Goal: Information Seeking & Learning: Learn about a topic

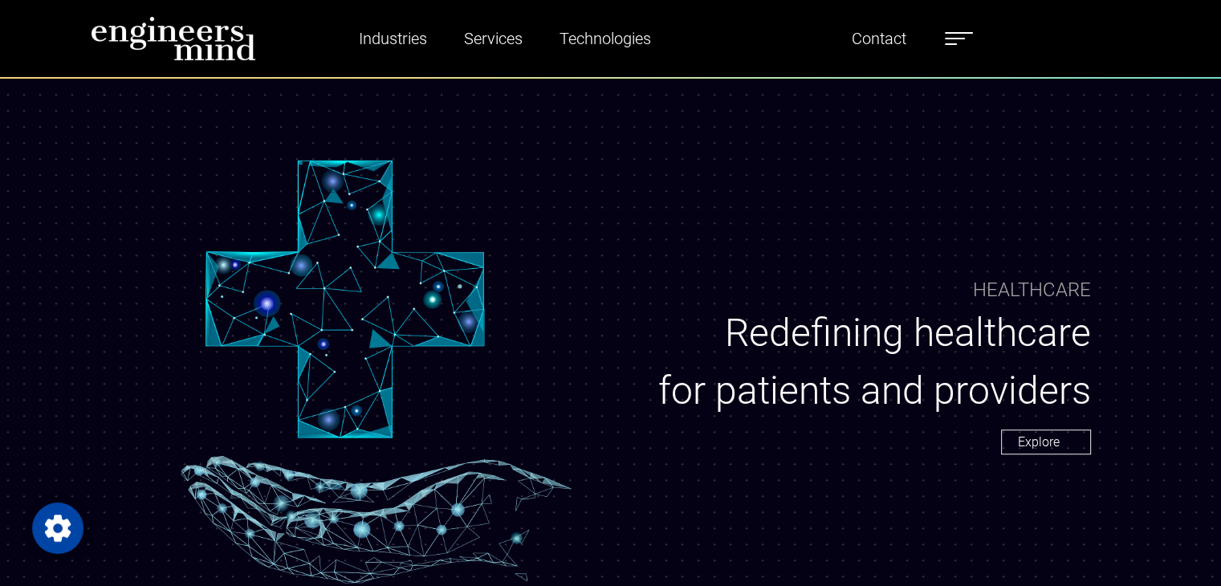
scroll to position [1364, 0]
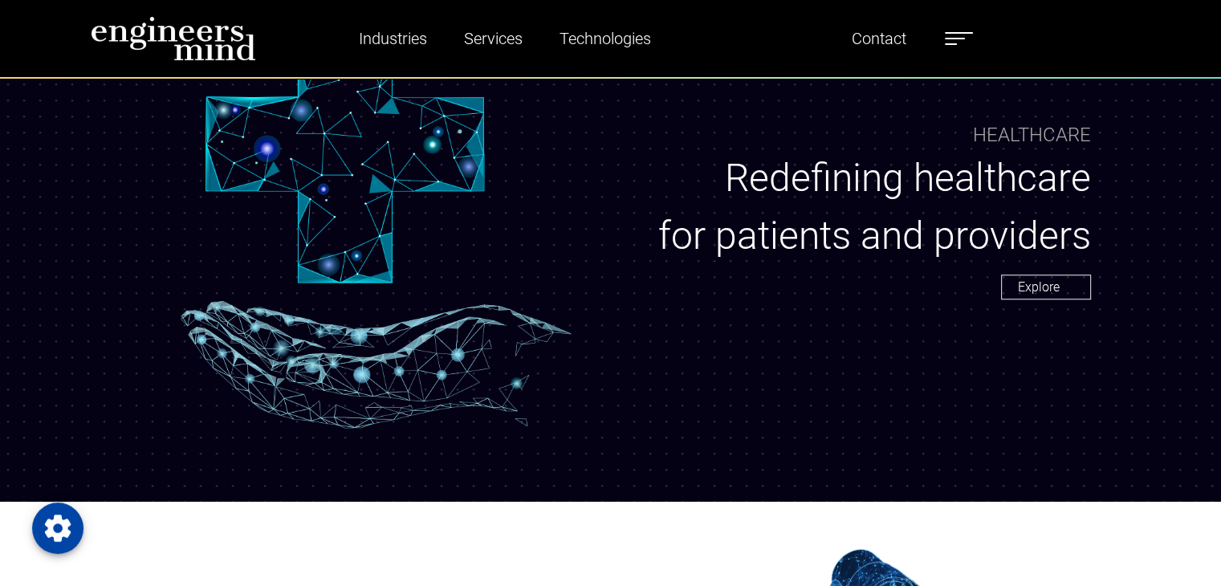
click at [973, 23] on ul "Industries Financial Services Healthcare Manufacturing Services Digital Transfo…" at bounding box center [648, 38] width 666 height 37
click at [950, 52] on ul "Industries Financial Services Healthcare Manufacturing Services Digital Transfo…" at bounding box center [648, 38] width 666 height 37
click at [961, 36] on label at bounding box center [959, 38] width 28 height 21
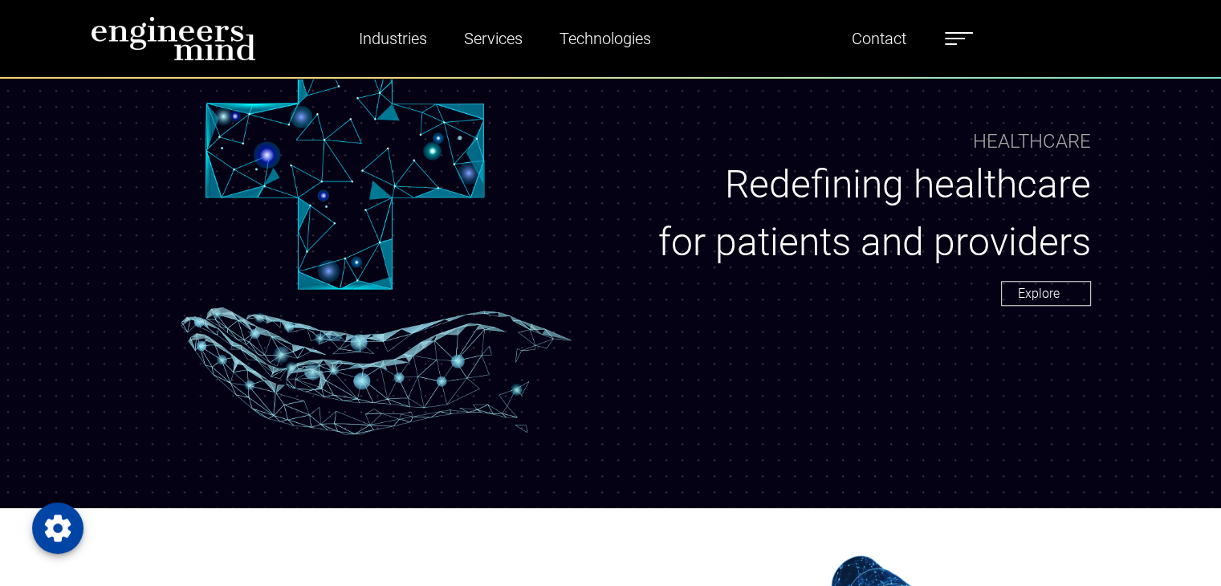
click at [966, 39] on label at bounding box center [959, 38] width 28 height 21
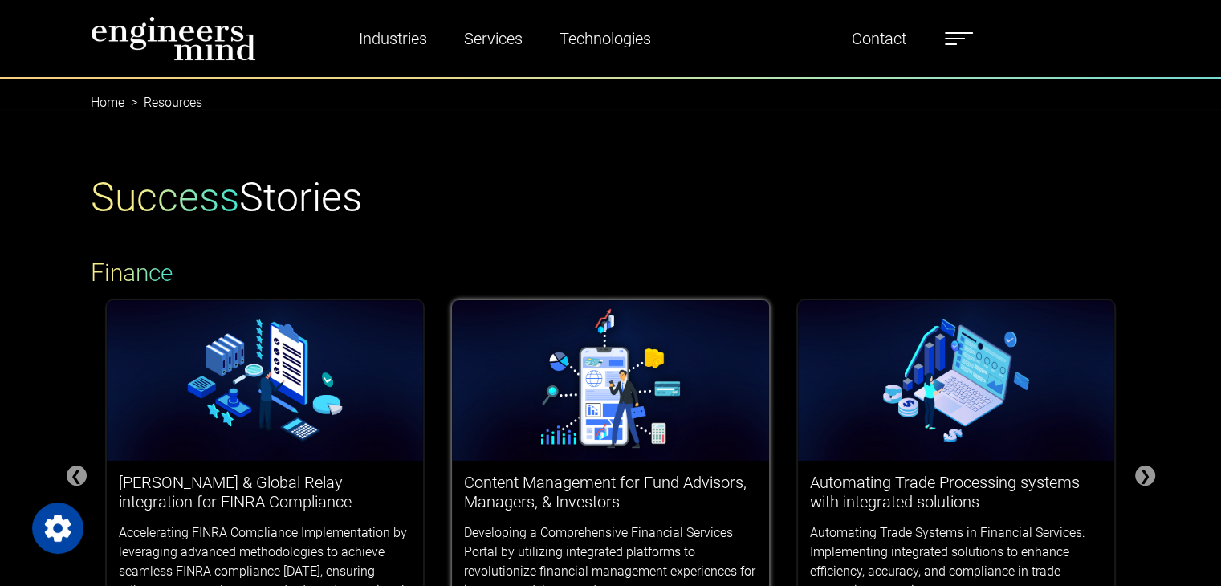
click at [591, 473] on h3 "Content Management for Fund Advisors, Managers, & Investors" at bounding box center [610, 492] width 293 height 39
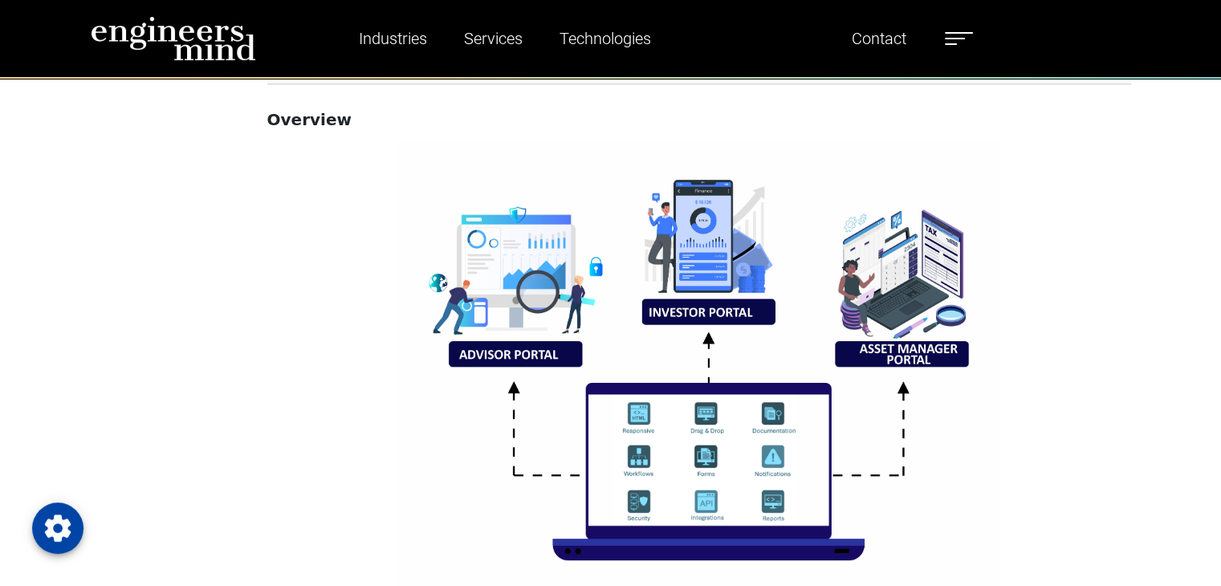
scroll to position [1124, 0]
